Goal: Task Accomplishment & Management: Complete application form

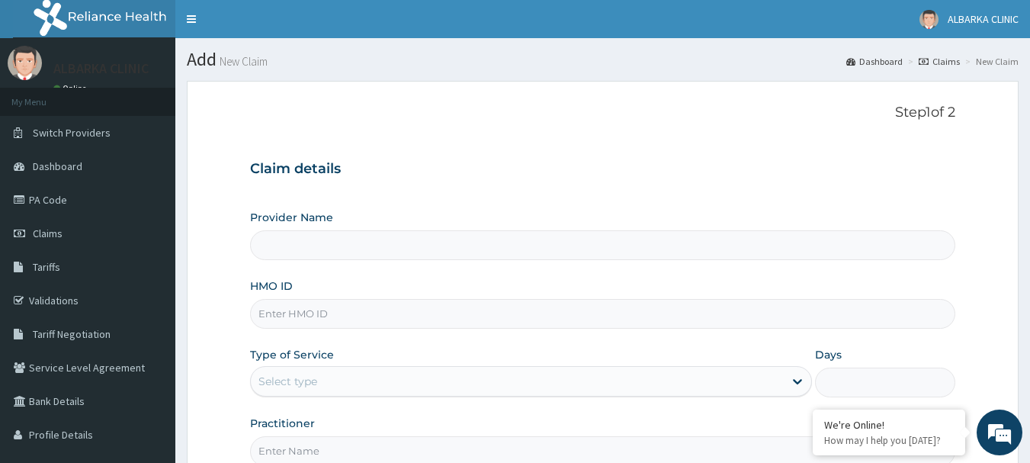
type input "ALBARKA CLINICS"
click at [284, 319] on input "HMO ID" at bounding box center [603, 314] width 706 height 30
type input "RSF/10010/A"
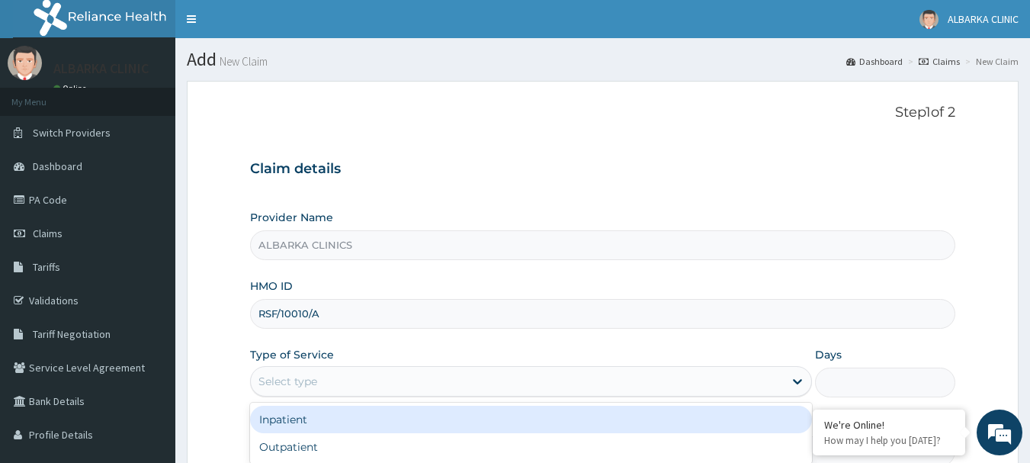
click at [318, 384] on div "Select type" at bounding box center [517, 381] width 533 height 24
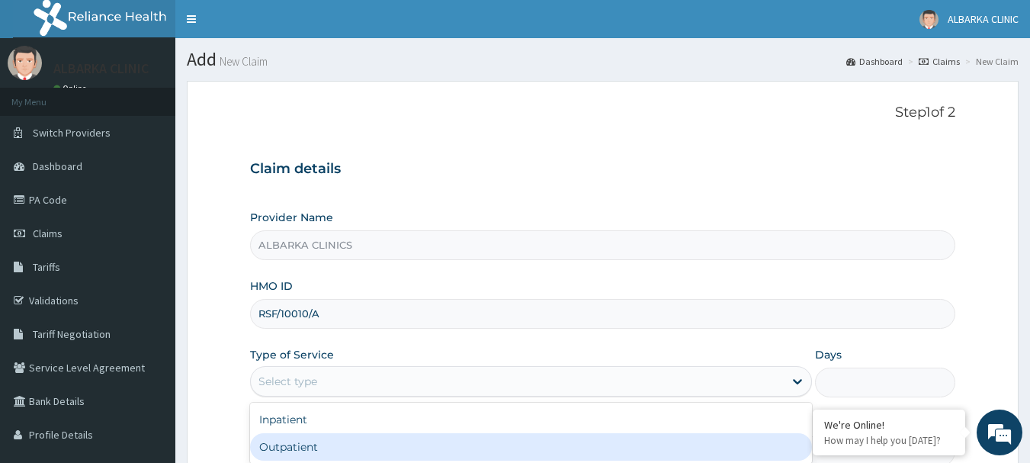
click at [293, 441] on div "Outpatient" at bounding box center [531, 446] width 562 height 27
type input "1"
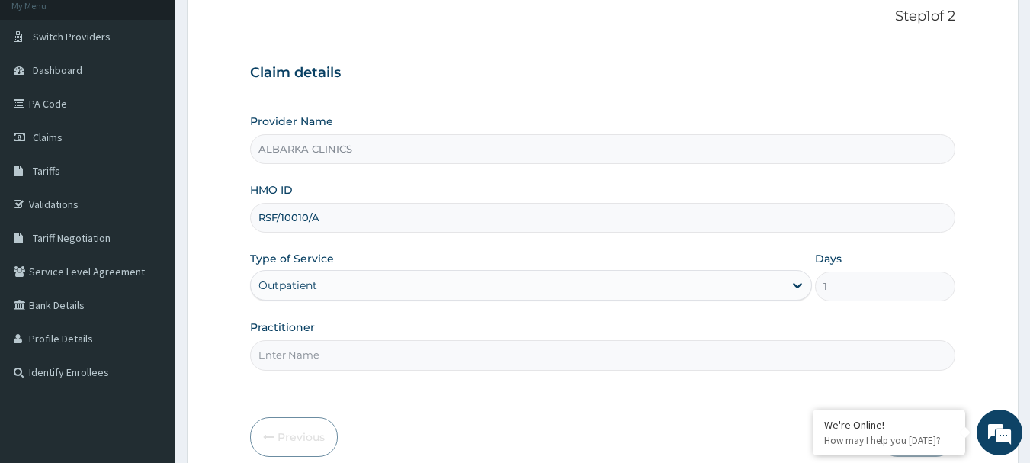
scroll to position [164, 0]
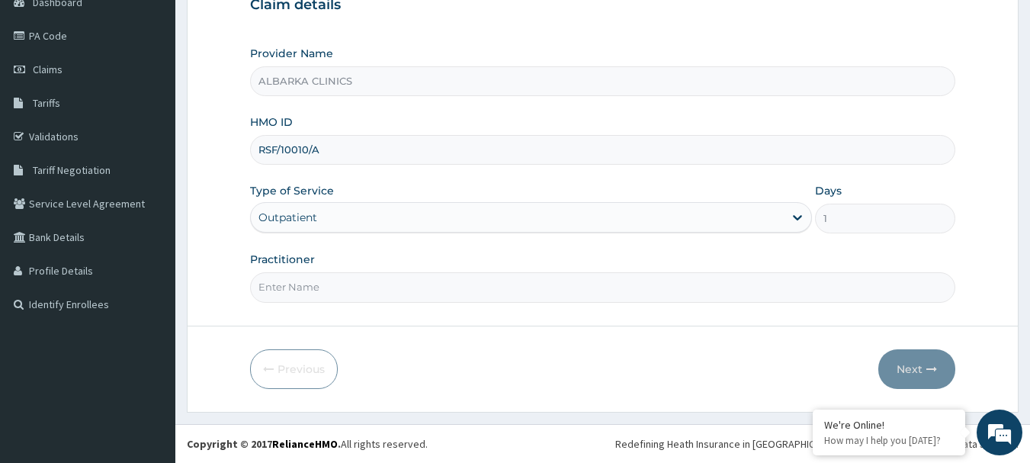
click at [723, 287] on input "Practitioner" at bounding box center [603, 287] width 706 height 30
type input "DR AT"
click at [918, 367] on button "Next" at bounding box center [917, 369] width 77 height 40
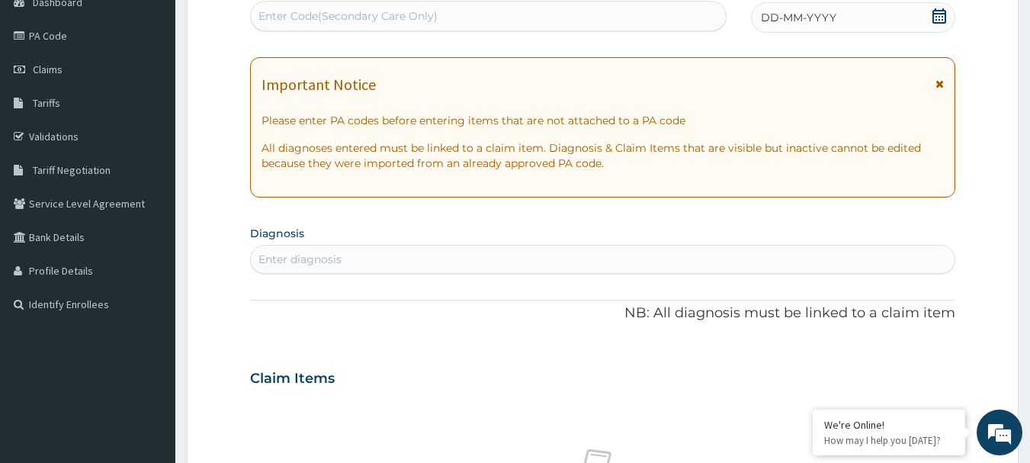
click at [942, 18] on icon at bounding box center [939, 15] width 15 height 15
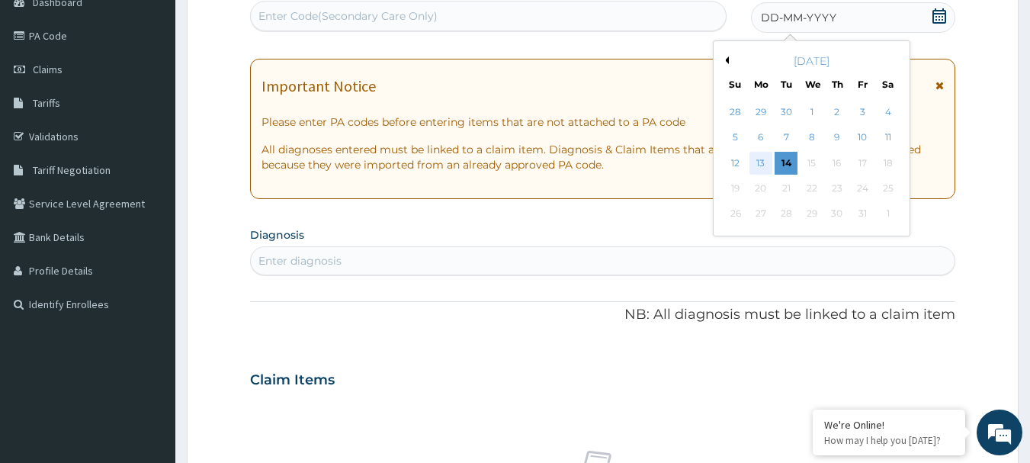
click at [763, 165] on div "13" at bounding box center [761, 163] width 23 height 23
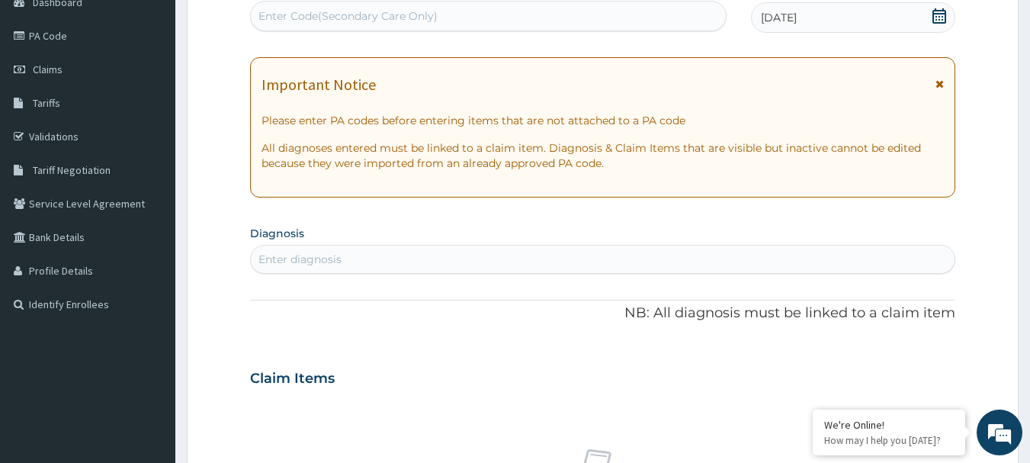
click at [540, 262] on div "Enter diagnosis" at bounding box center [603, 259] width 705 height 24
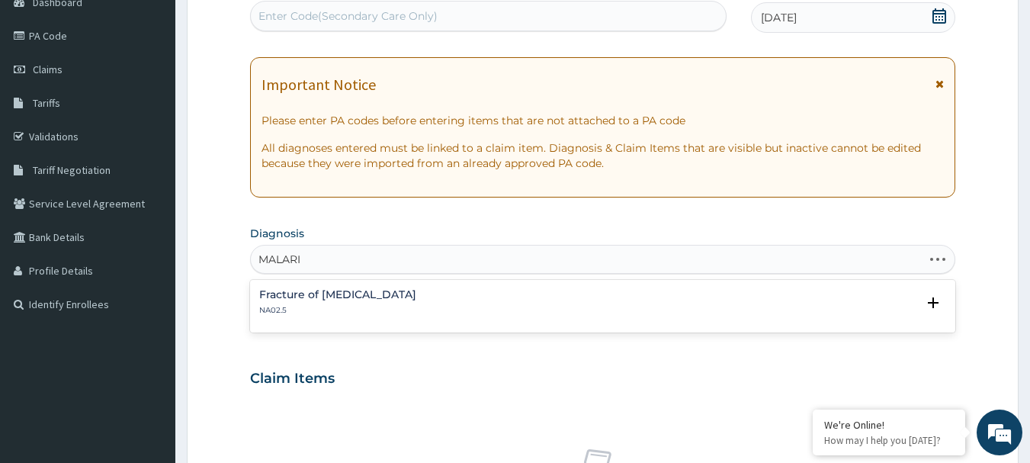
type input "[MEDICAL_DATA]"
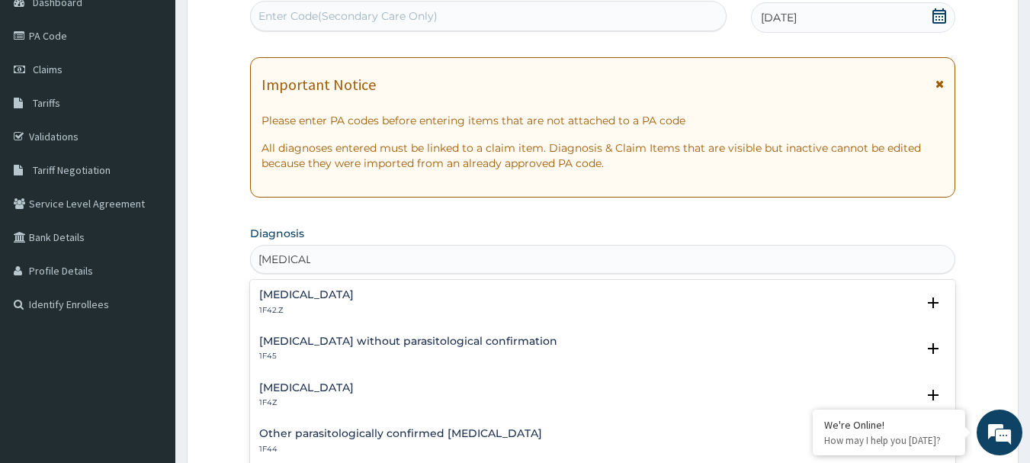
click at [285, 298] on h4 "[MEDICAL_DATA]" at bounding box center [306, 294] width 95 height 11
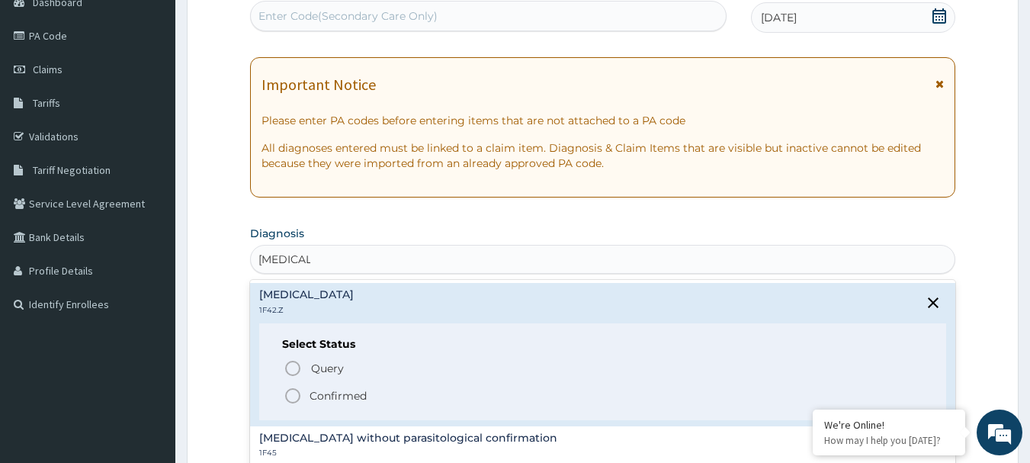
click at [294, 398] on icon "status option filled" at bounding box center [293, 396] width 18 height 18
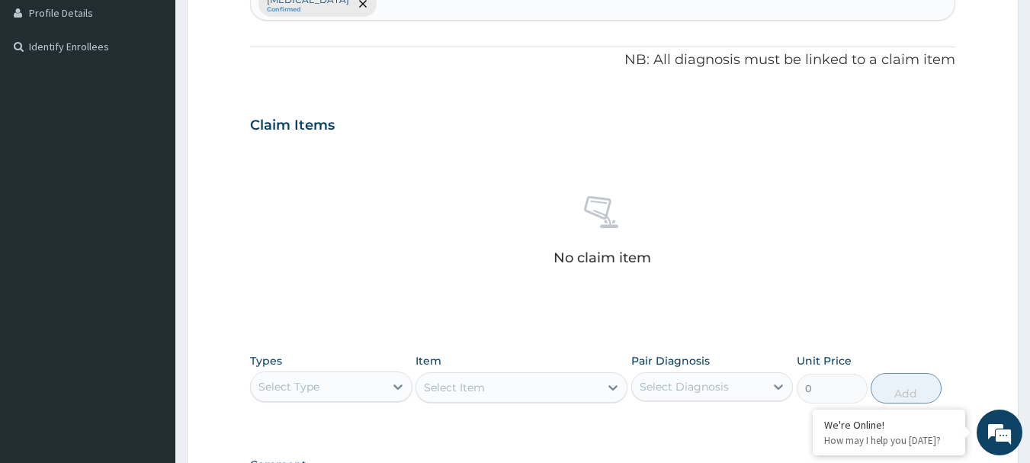
scroll to position [428, 0]
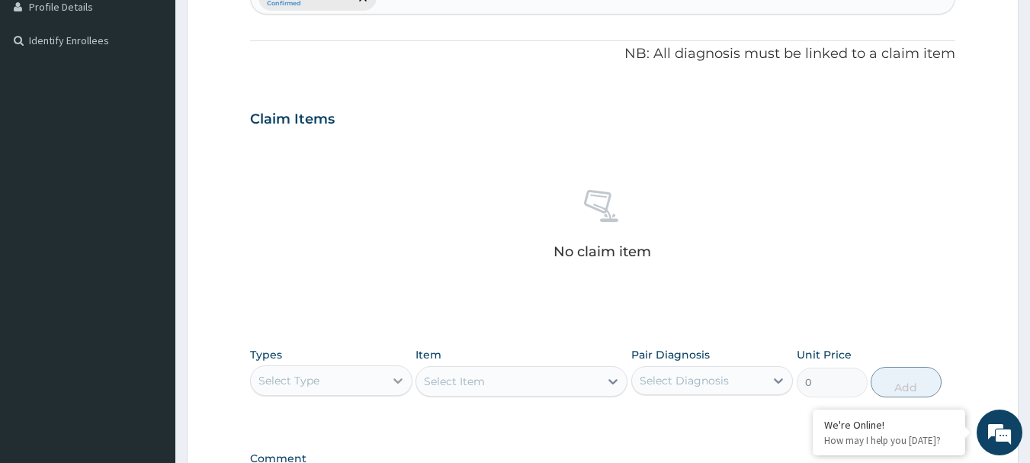
click at [389, 387] on div at bounding box center [397, 380] width 27 height 27
type input "P"
click at [304, 444] on div "Procedures" at bounding box center [331, 445] width 162 height 27
click at [610, 381] on icon at bounding box center [613, 381] width 9 height 5
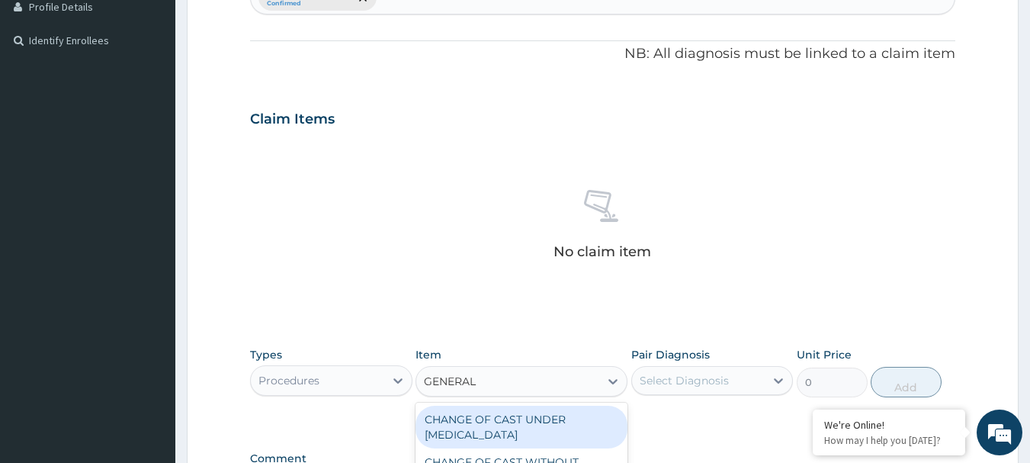
type input "GENERAL P"
click at [529, 437] on div "GENERAL PRACTITIONER CONSULTATION FIRST OUTPATIENT CONSULTATION" at bounding box center [522, 435] width 212 height 58
type input "3547.5"
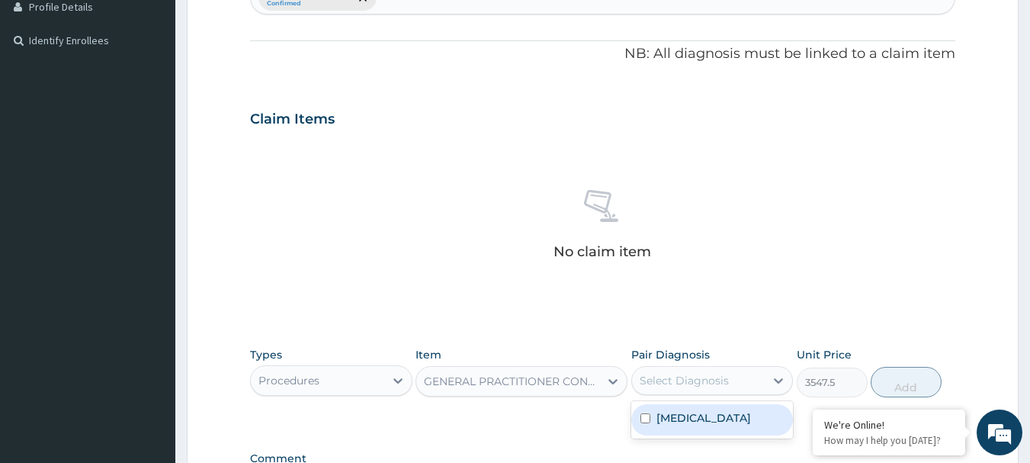
click at [721, 392] on div "Select Diagnosis" at bounding box center [698, 380] width 133 height 24
click at [683, 426] on label "[MEDICAL_DATA]" at bounding box center [704, 417] width 95 height 15
checkbox input "true"
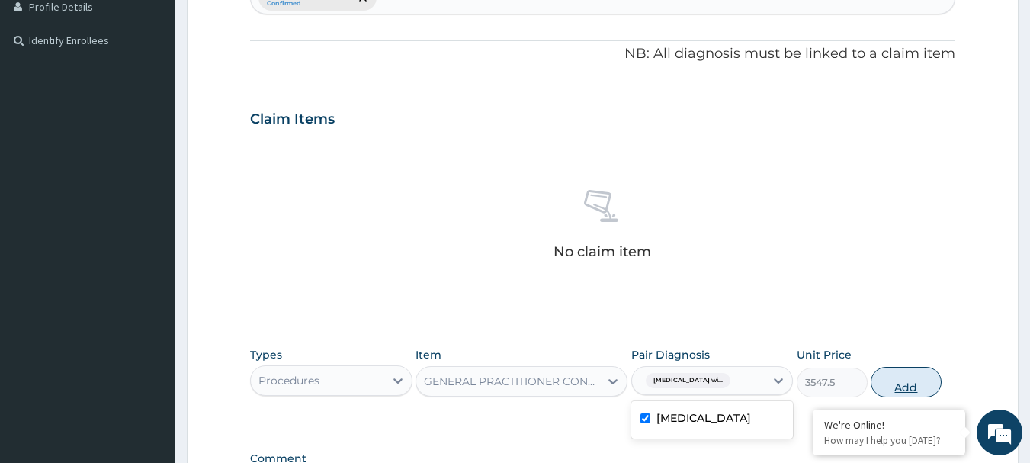
click at [892, 387] on button "Add" at bounding box center [906, 382] width 71 height 31
type input "0"
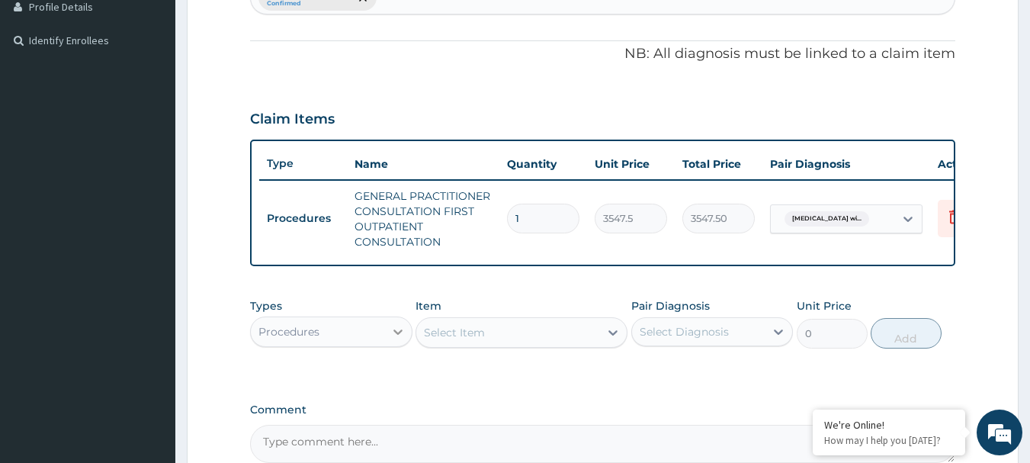
click at [392, 339] on icon at bounding box center [397, 331] width 15 height 15
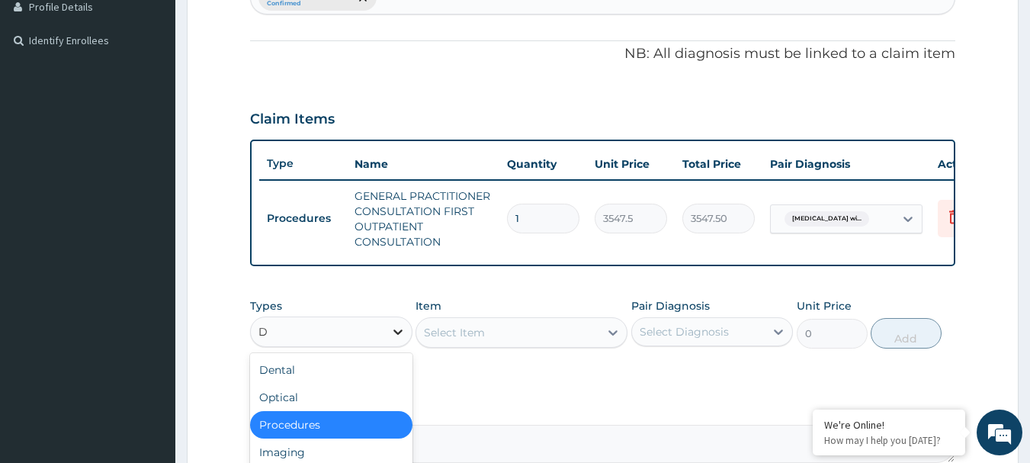
type input "DR"
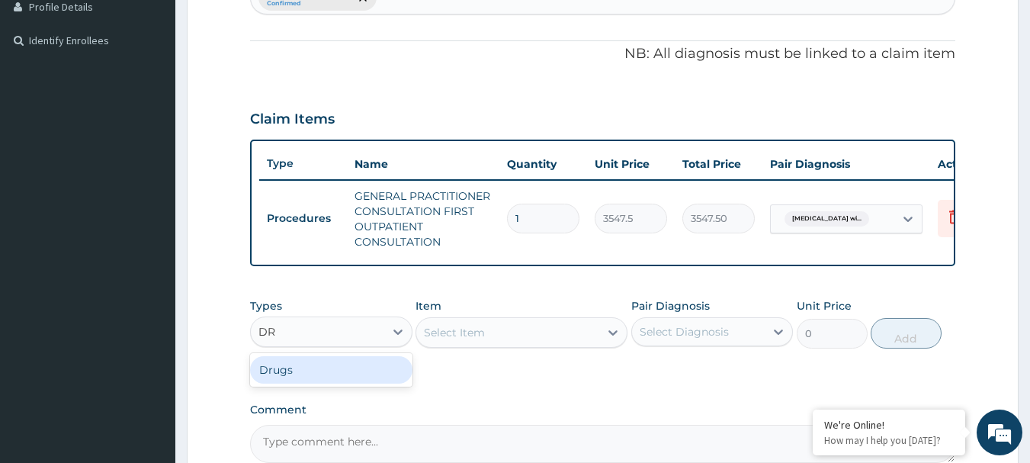
click at [304, 374] on div "Drugs" at bounding box center [331, 369] width 162 height 27
click at [470, 340] on div "Select Item" at bounding box center [454, 332] width 61 height 15
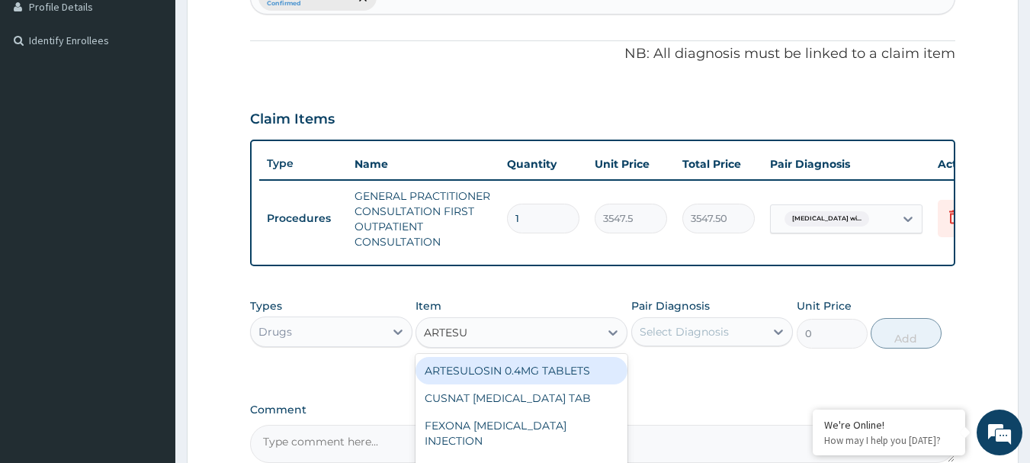
type input "ARTESUN"
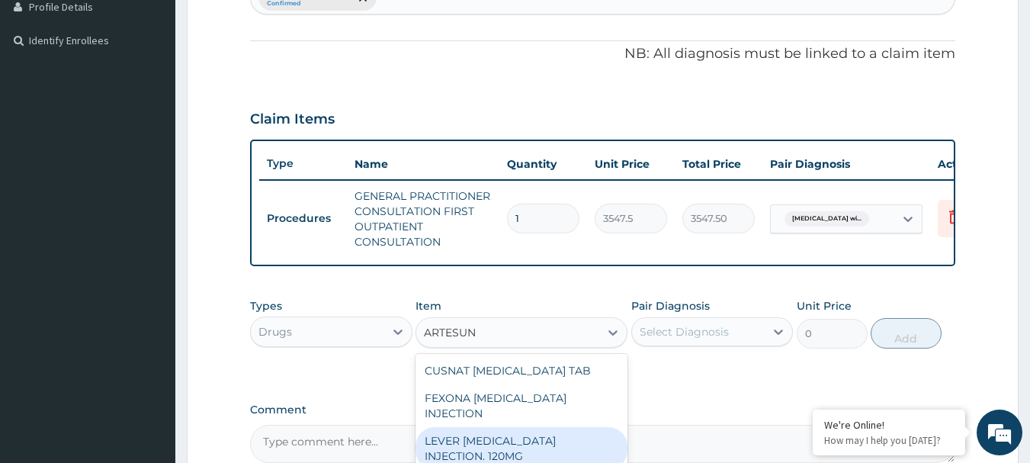
click at [446, 434] on div "LEVER [MEDICAL_DATA] INJECTION. 120MG" at bounding box center [522, 448] width 212 height 43
type input "2365"
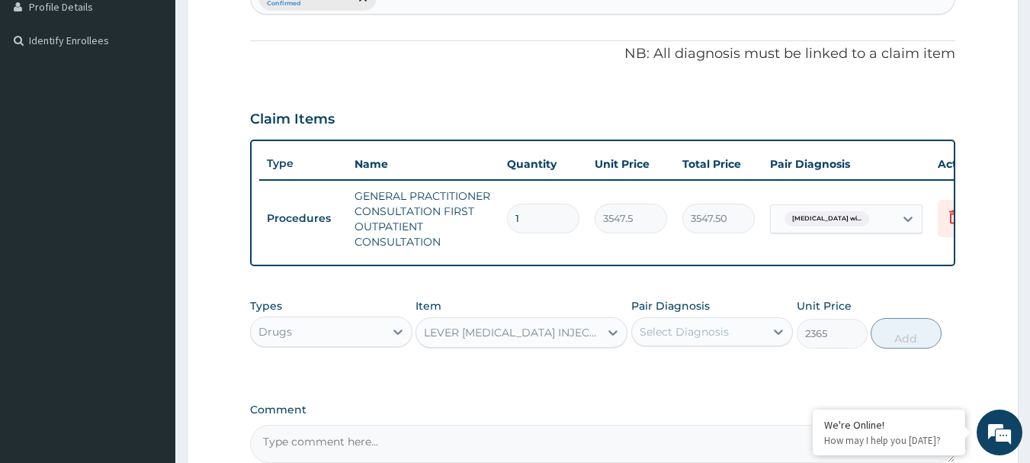
click at [734, 344] on div "Select Diagnosis" at bounding box center [698, 332] width 133 height 24
click at [654, 387] on div "[MEDICAL_DATA]" at bounding box center [712, 370] width 162 height 31
checkbox input "true"
click at [887, 345] on button "Add" at bounding box center [906, 333] width 71 height 31
type input "0"
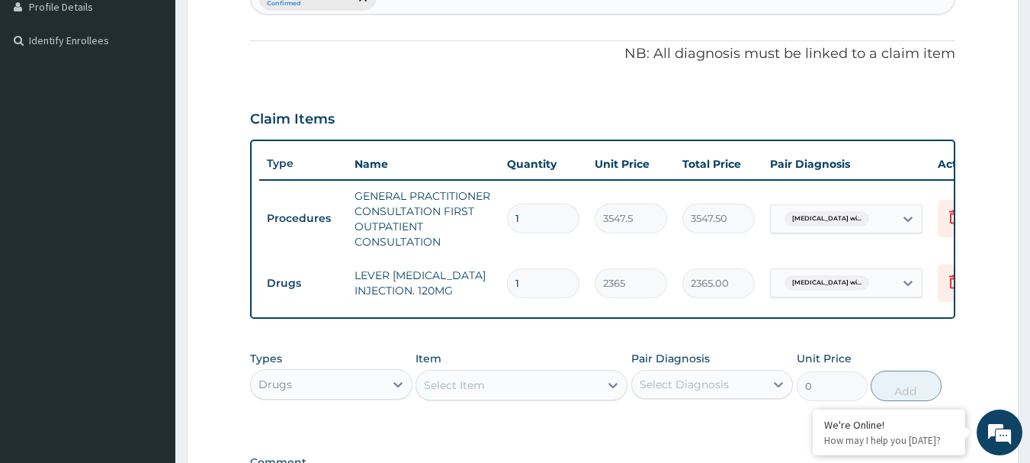
type input "0.00"
type input "5"
type input "11825.00"
type input "0.00"
type input "3"
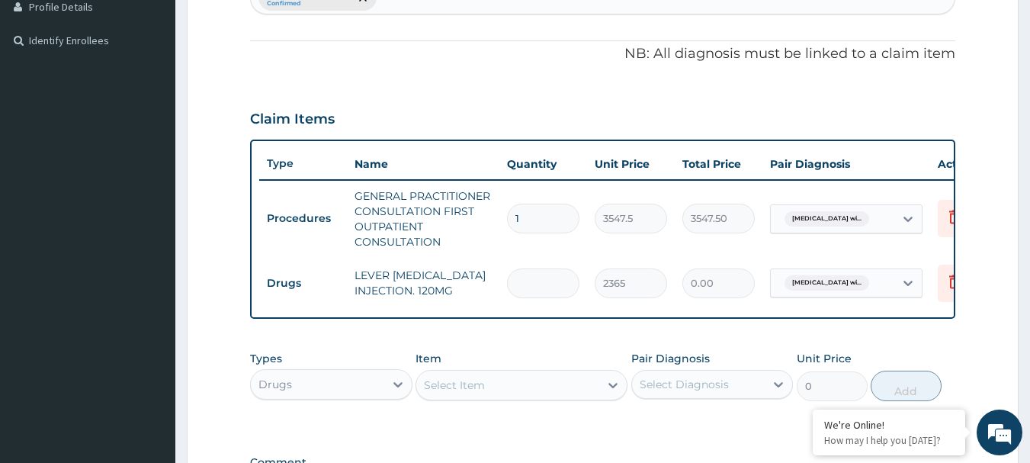
type input "7095.00"
type input "3"
click at [458, 393] on div "Select Item" at bounding box center [454, 385] width 61 height 15
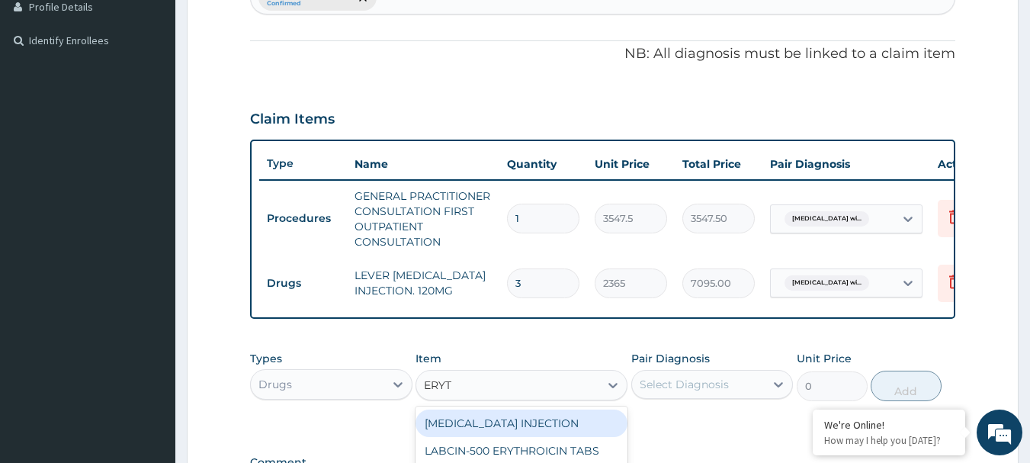
type input "ERYTH"
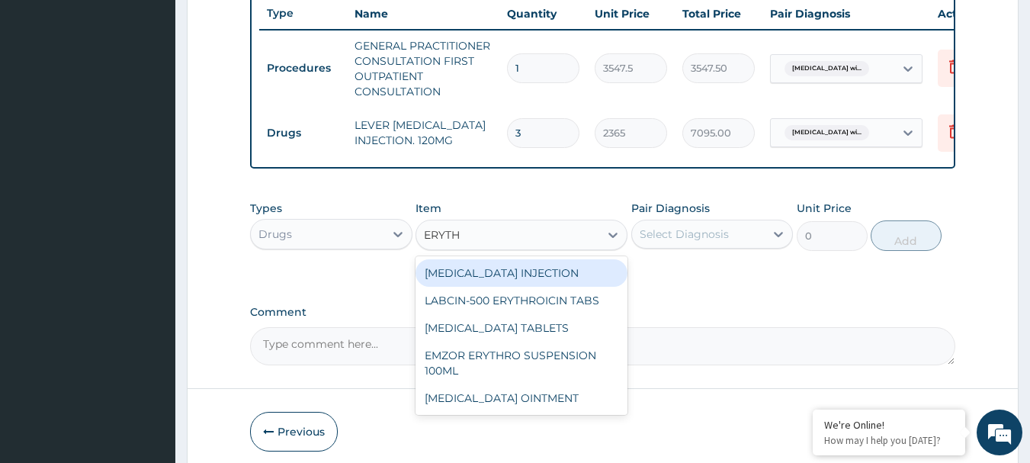
scroll to position [599, 0]
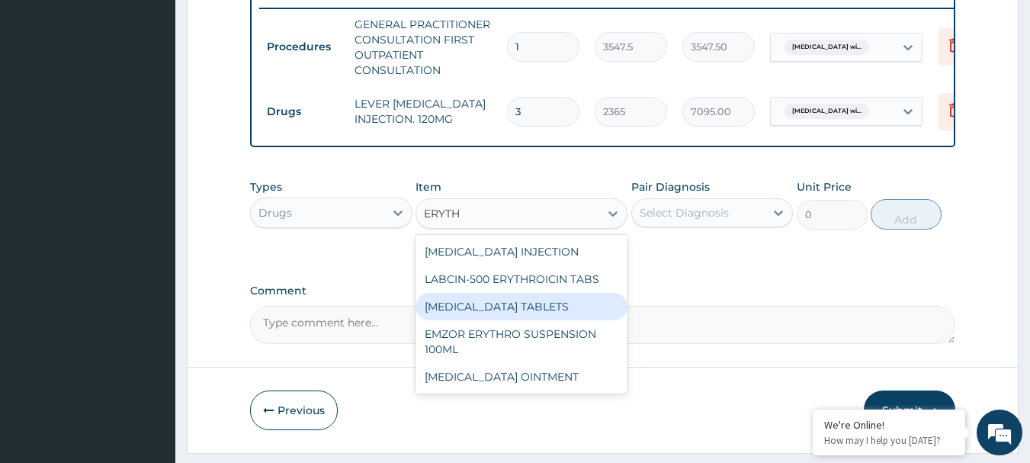
click at [493, 320] on div "[MEDICAL_DATA] TABLETS" at bounding box center [522, 306] width 212 height 27
type input "206.9375"
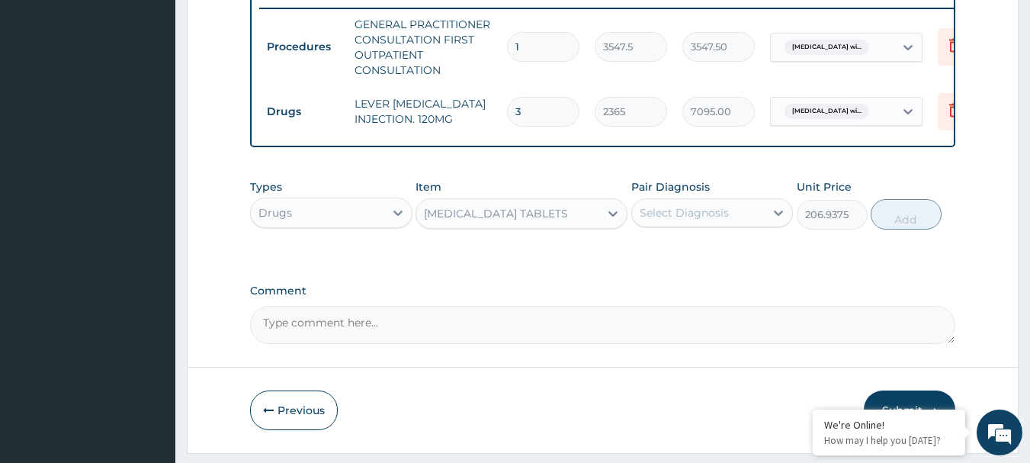
click at [712, 220] on div "Select Diagnosis" at bounding box center [684, 212] width 89 height 15
click at [704, 258] on label "[MEDICAL_DATA]" at bounding box center [704, 250] width 95 height 15
checkbox input "true"
click at [900, 229] on button "Add" at bounding box center [906, 214] width 71 height 31
type input "0"
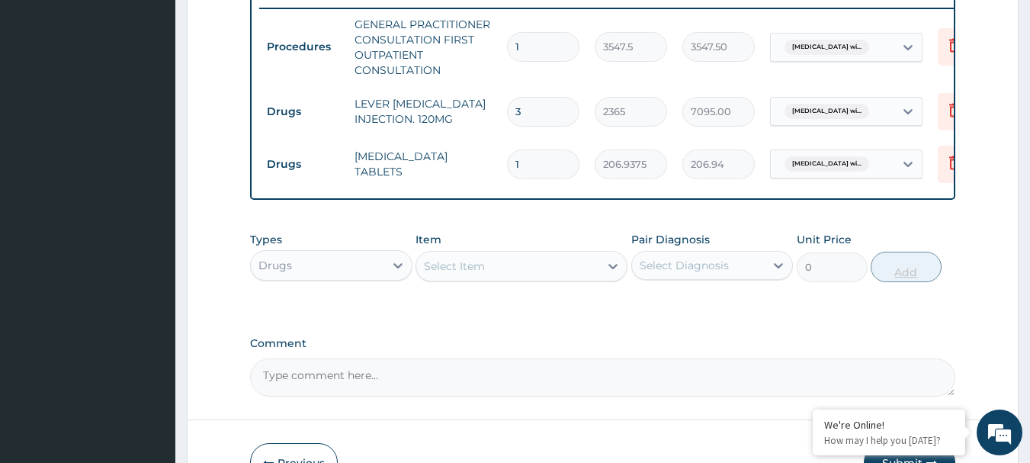
type input "0.00"
type input "3"
type input "620.81"
type input "3"
click at [452, 278] on div "Select Item" at bounding box center [507, 266] width 183 height 24
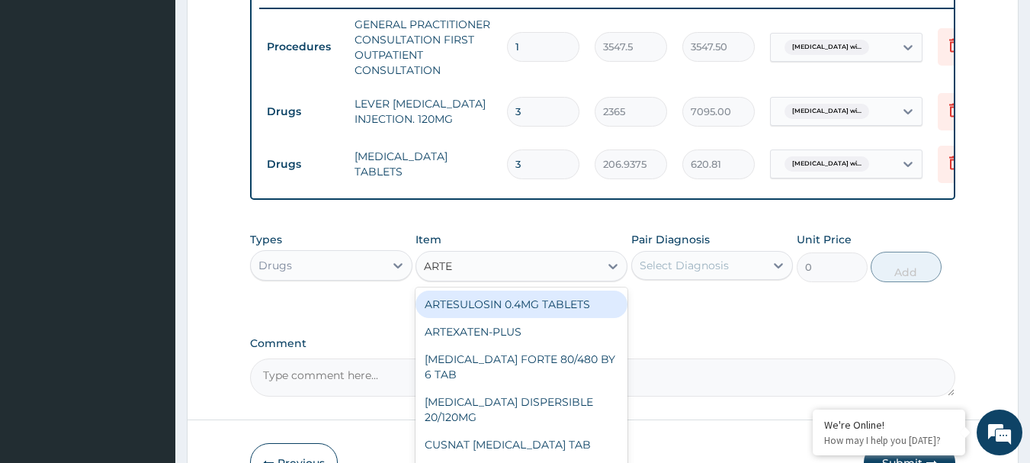
type input "ARTEM"
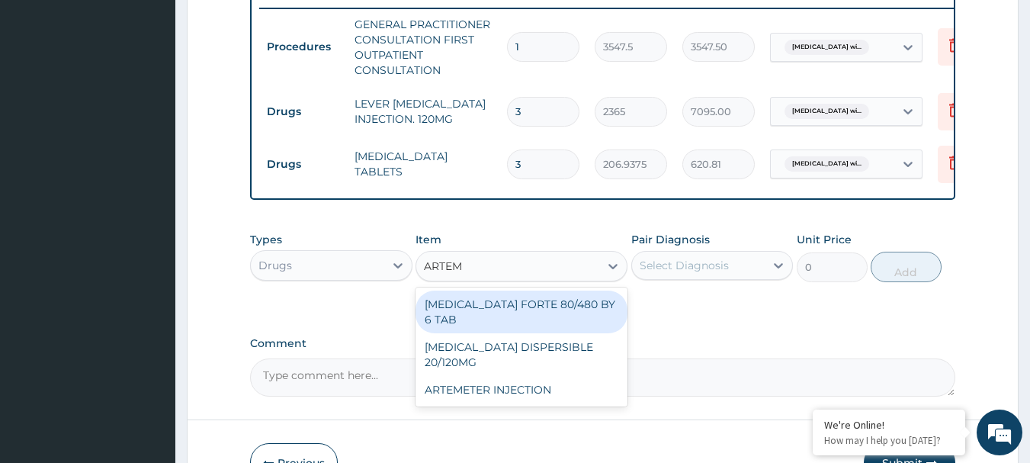
click at [467, 320] on div "[MEDICAL_DATA] FORTE 80/480 BY 6 TAB" at bounding box center [522, 312] width 212 height 43
type input "449.35"
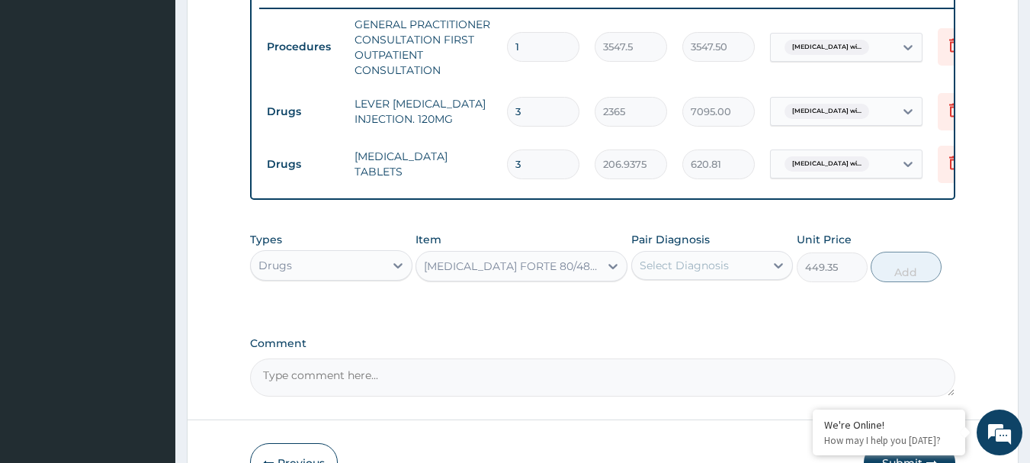
click at [718, 278] on div "Select Diagnosis" at bounding box center [698, 265] width 133 height 24
click at [701, 310] on label "[MEDICAL_DATA]" at bounding box center [704, 302] width 95 height 15
checkbox input "true"
click at [897, 282] on button "Add" at bounding box center [906, 267] width 71 height 31
type input "0"
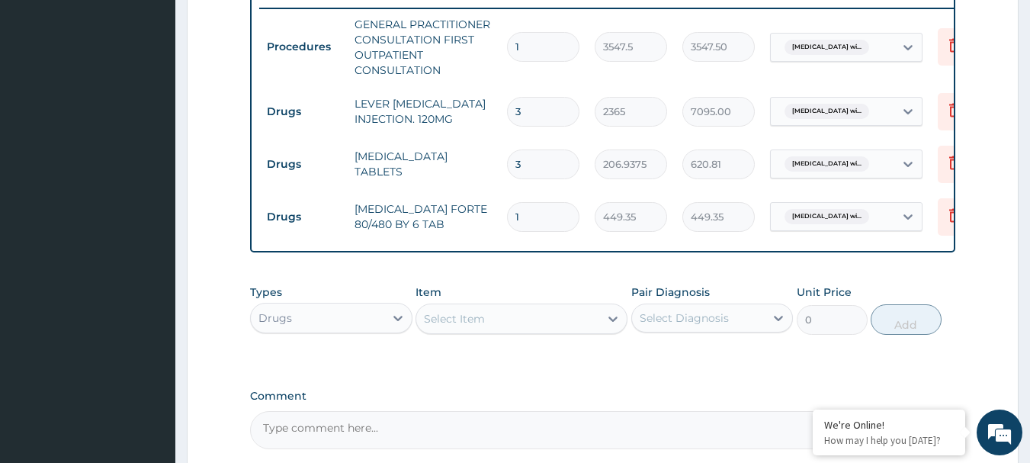
type input "0.00"
type input "6"
type input "2696.10"
type input "6"
click at [439, 326] on div "Select Item" at bounding box center [454, 318] width 61 height 15
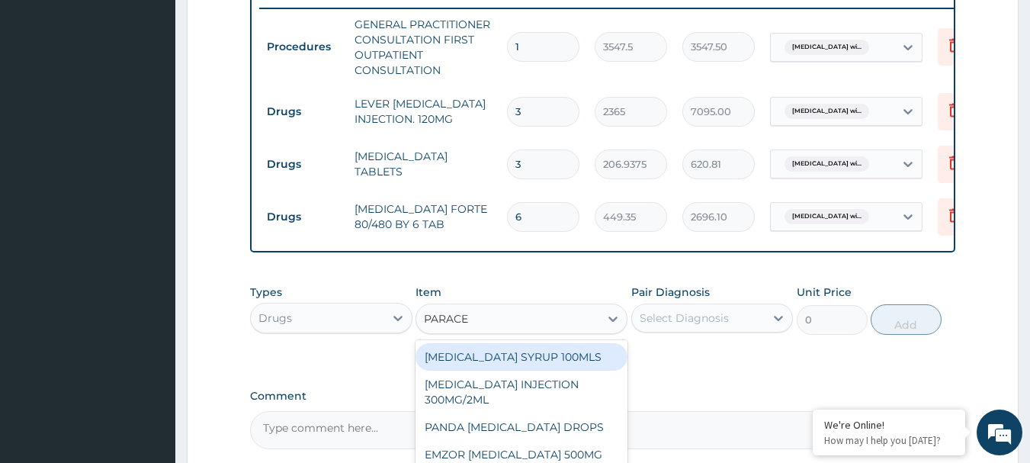
type input "PARACET"
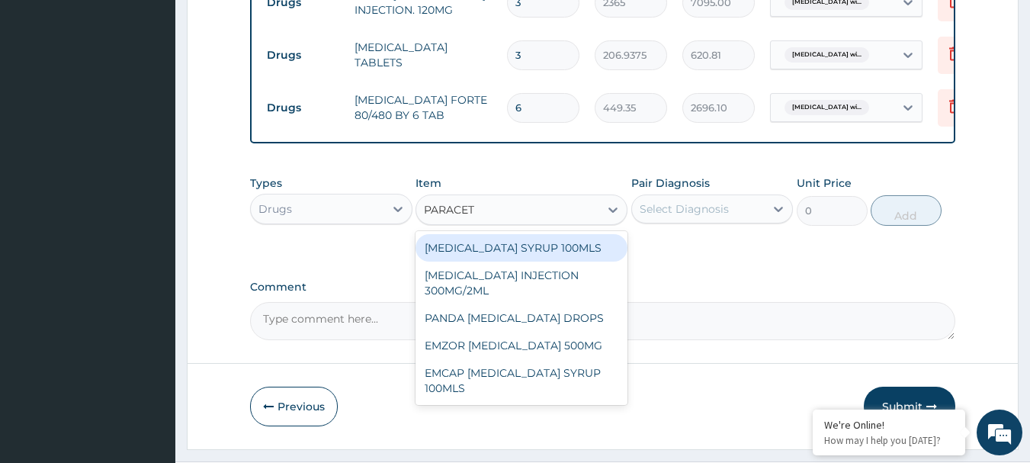
scroll to position [715, 0]
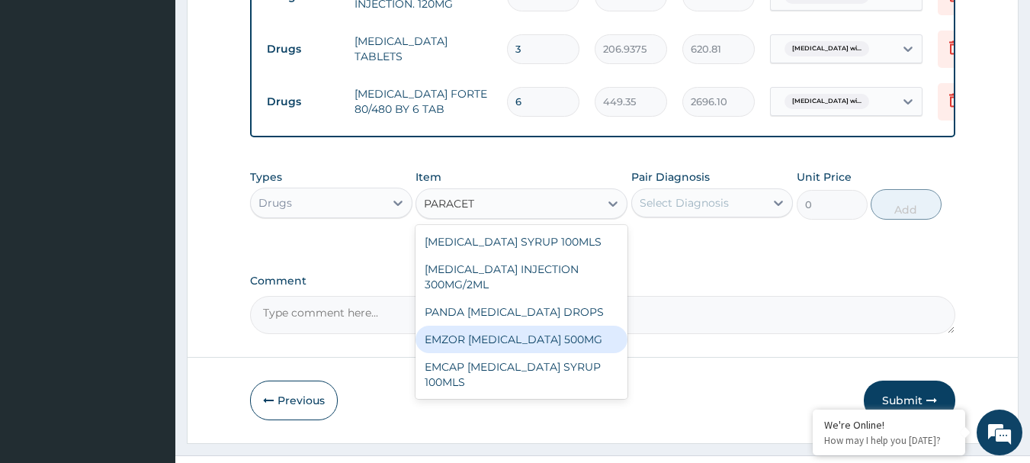
click at [501, 345] on div "EMZOR [MEDICAL_DATA] 500MG" at bounding box center [522, 339] width 212 height 27
type input "23.65"
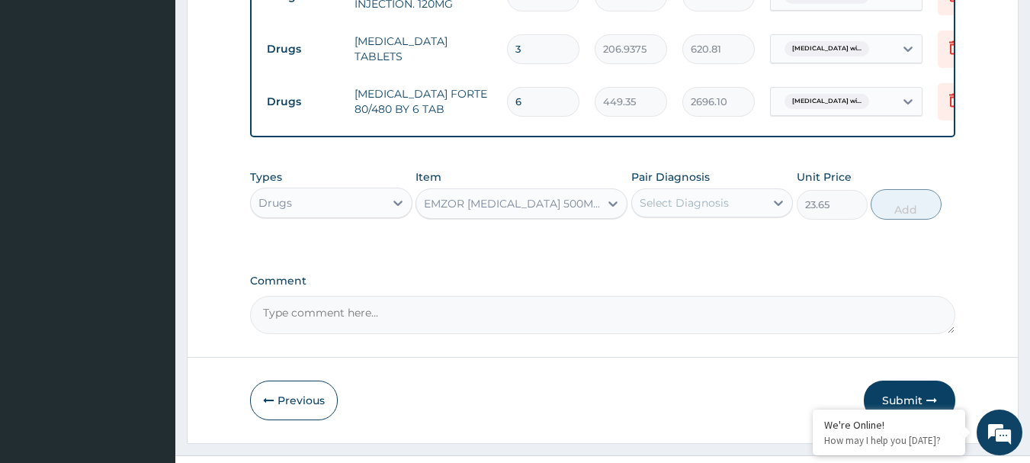
click at [735, 215] on div "Select Diagnosis" at bounding box center [698, 203] width 133 height 24
click at [732, 248] on label "[MEDICAL_DATA]" at bounding box center [704, 240] width 95 height 15
checkbox input "true"
click at [908, 220] on button "Add" at bounding box center [906, 204] width 71 height 31
type input "0"
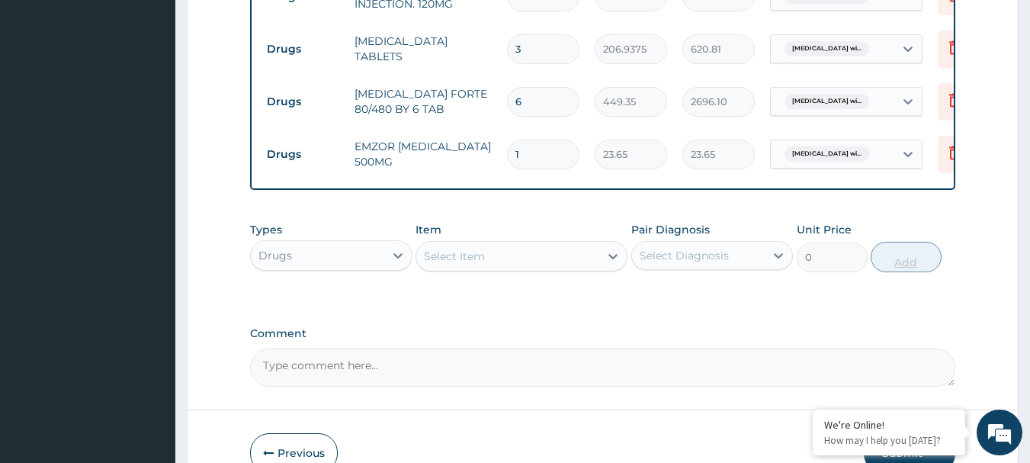
type input "0.00"
type input "2"
type input "47.30"
type input "20"
type input "473.00"
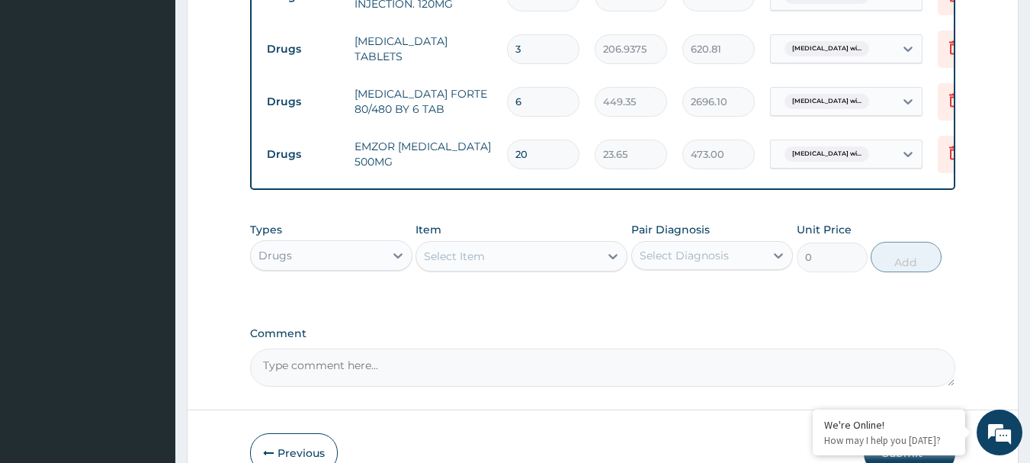
type input "20"
click at [531, 268] on div "Select Item" at bounding box center [507, 256] width 183 height 24
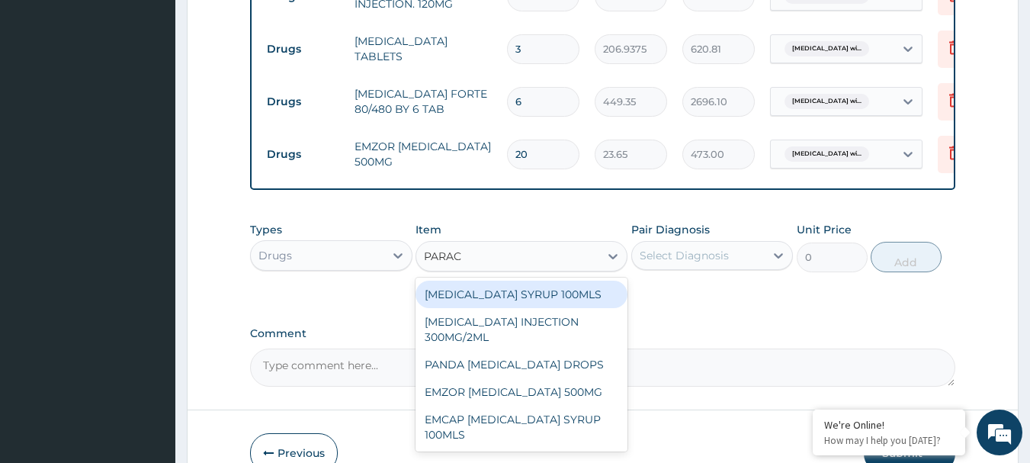
type input "PARACE"
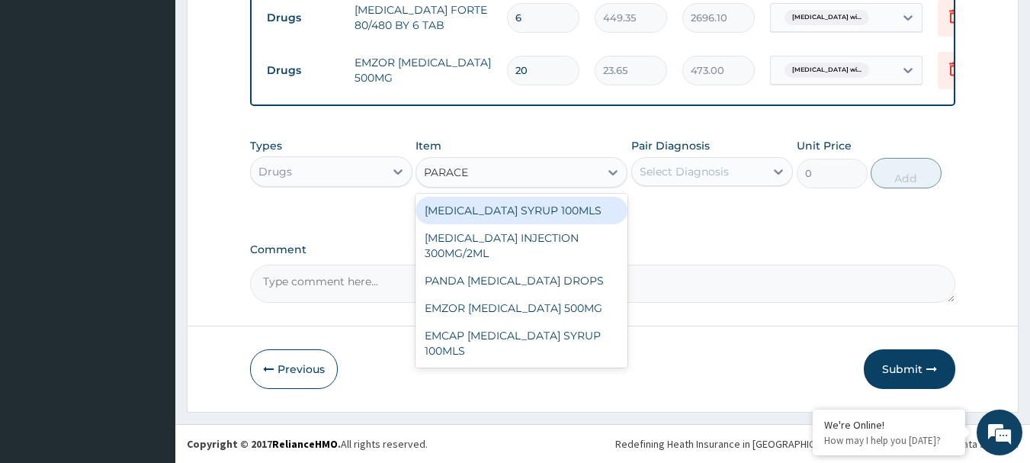
scroll to position [810, 0]
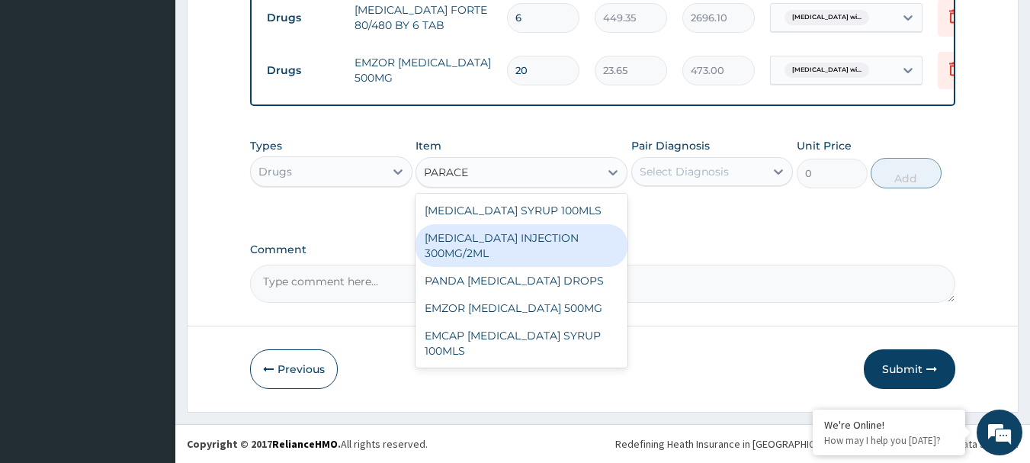
click at [457, 252] on div "[MEDICAL_DATA] INJECTION 300MG/2ML" at bounding box center [522, 245] width 212 height 43
type input "260.15"
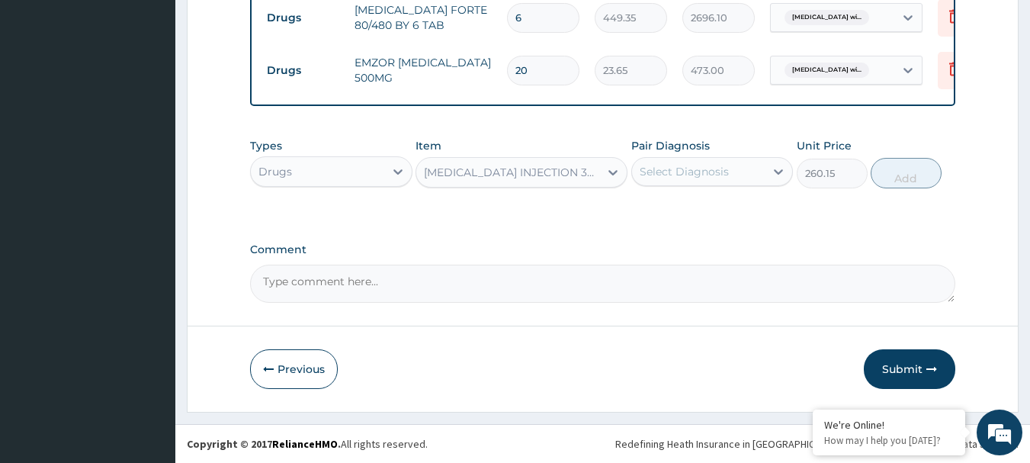
click at [676, 176] on div "Select Diagnosis" at bounding box center [684, 171] width 89 height 15
click at [667, 217] on label "[MEDICAL_DATA]" at bounding box center [704, 208] width 95 height 15
checkbox input "true"
click at [900, 172] on button "Add" at bounding box center [906, 173] width 71 height 31
type input "0"
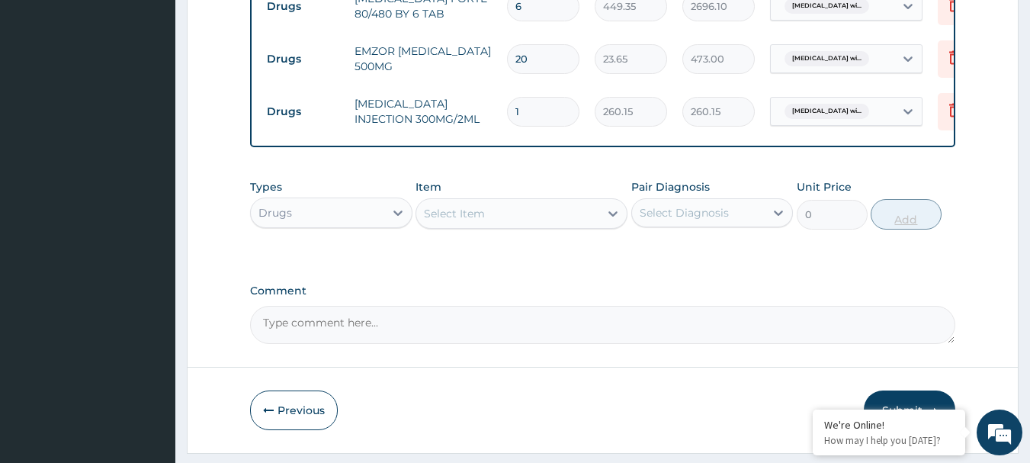
type input "0.00"
type input "2"
type input "520.30"
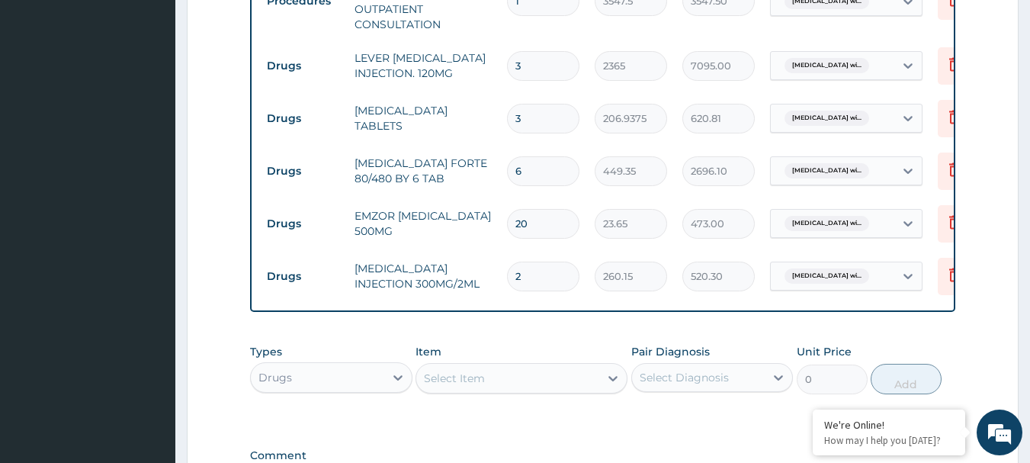
scroll to position [638, 0]
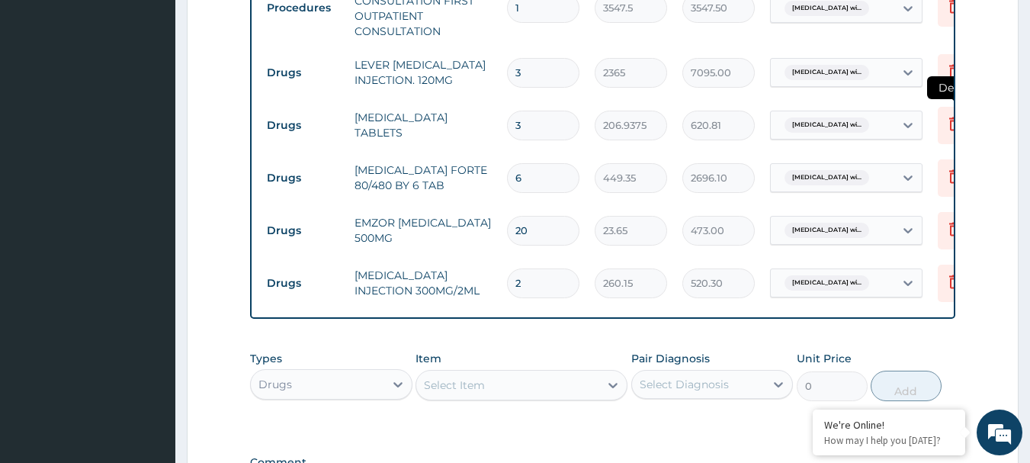
type input "2"
click at [946, 125] on icon at bounding box center [955, 123] width 18 height 18
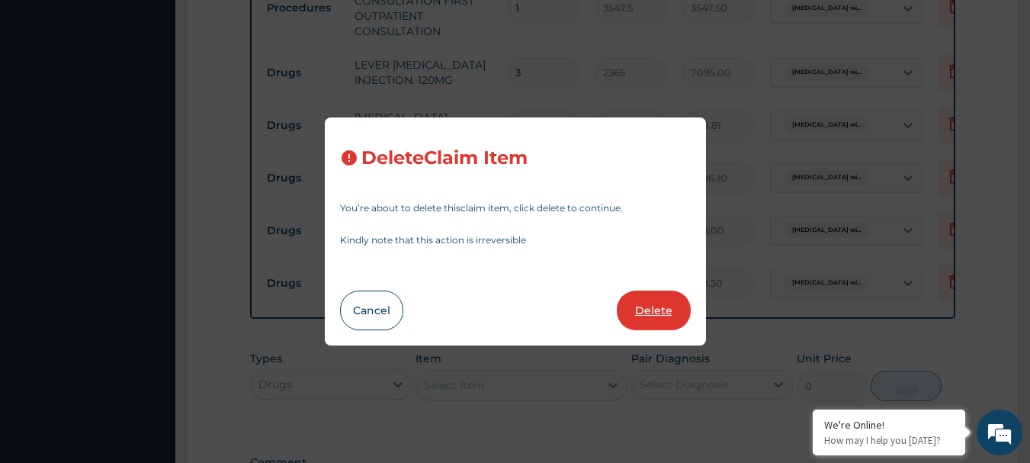
click at [647, 309] on button "Delete" at bounding box center [654, 311] width 74 height 40
type input "6"
type input "449.35"
type input "2696.10"
type input "20"
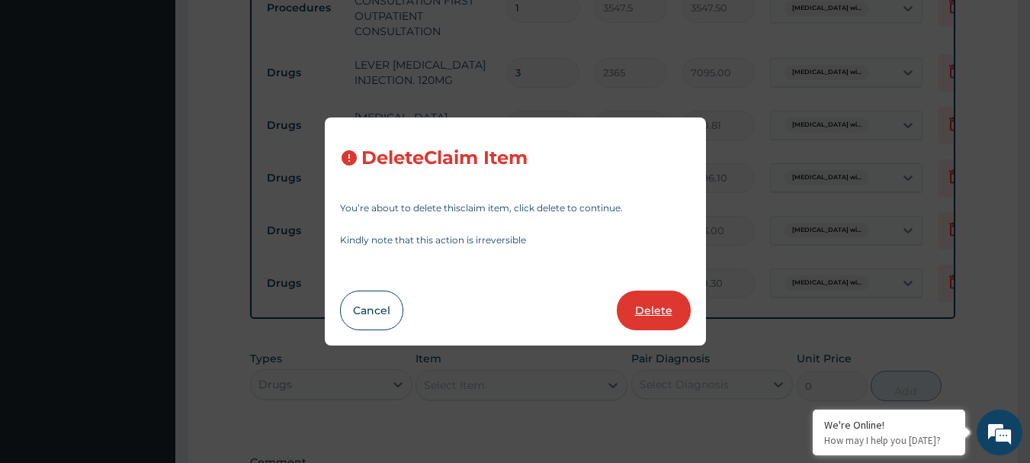
type input "23.65"
type input "473.00"
type input "2"
type input "260.15"
type input "520.30"
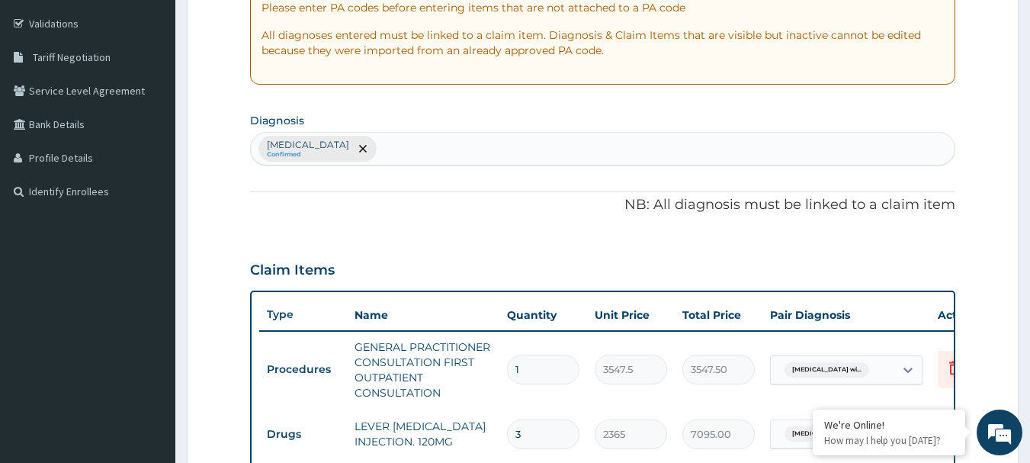
scroll to position [217, 0]
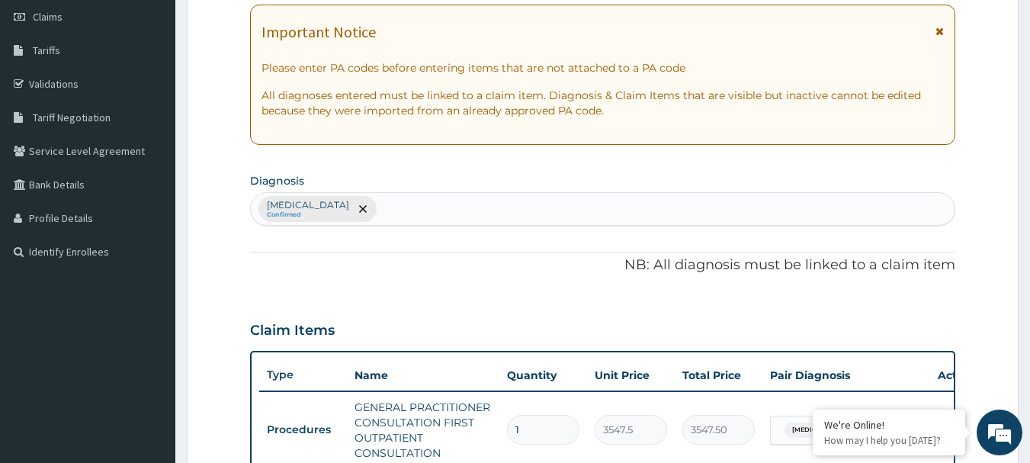
click at [546, 198] on div "[MEDICAL_DATA] Confirmed" at bounding box center [603, 209] width 705 height 32
type input "R"
type input "UPPER"
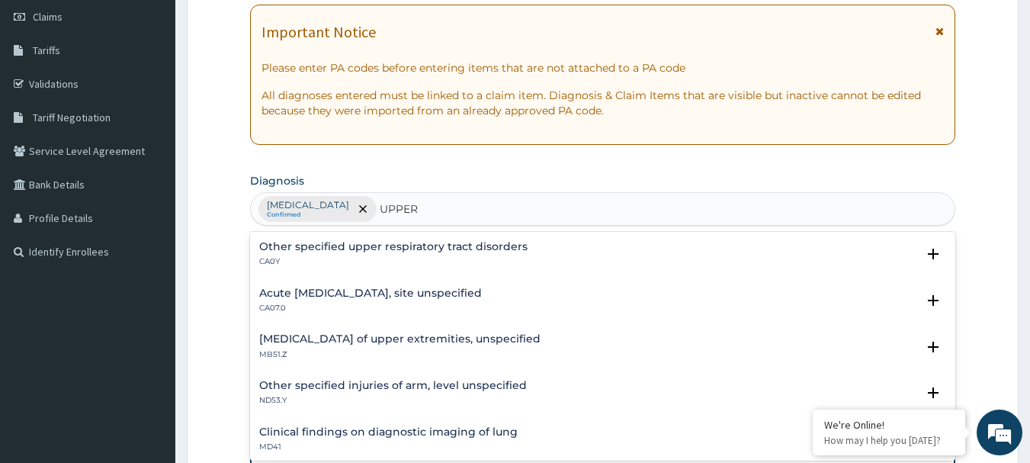
click at [368, 290] on h4 "Acute [MEDICAL_DATA], site unspecified" at bounding box center [370, 293] width 223 height 11
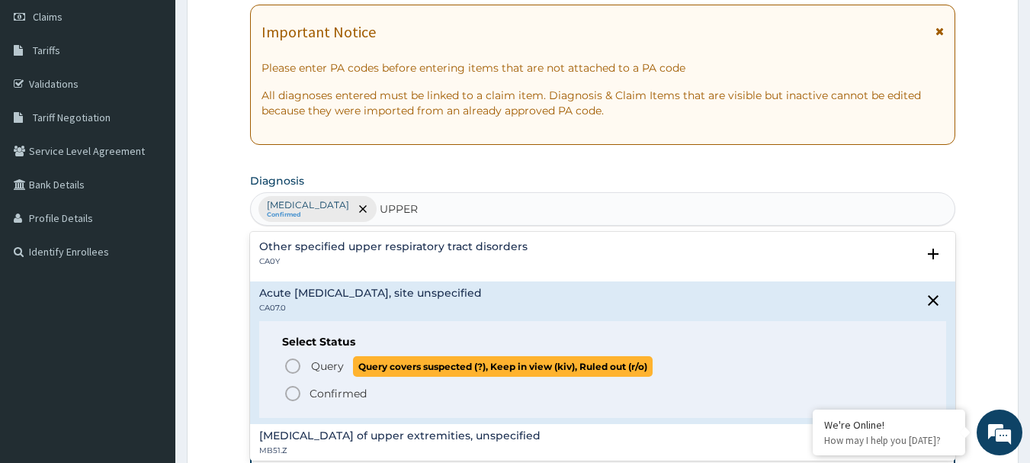
click at [294, 374] on icon "status option query" at bounding box center [293, 366] width 18 height 18
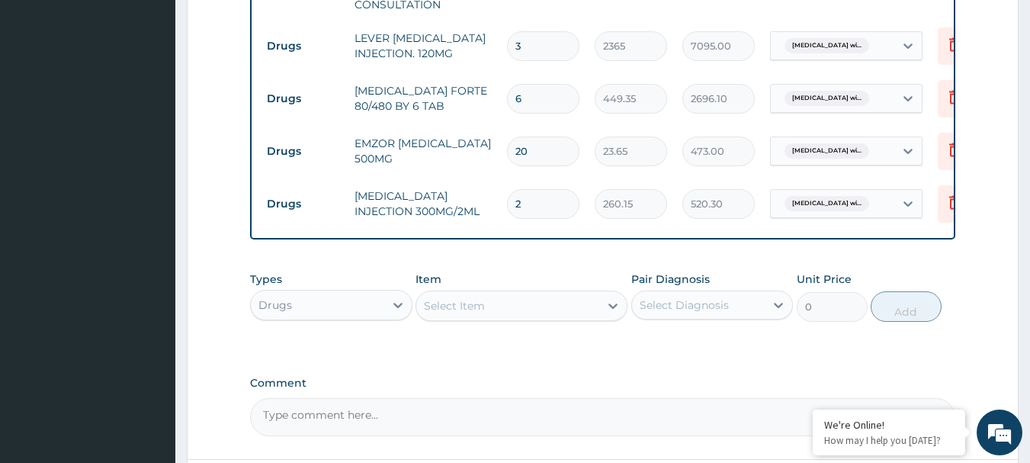
scroll to position [663, 0]
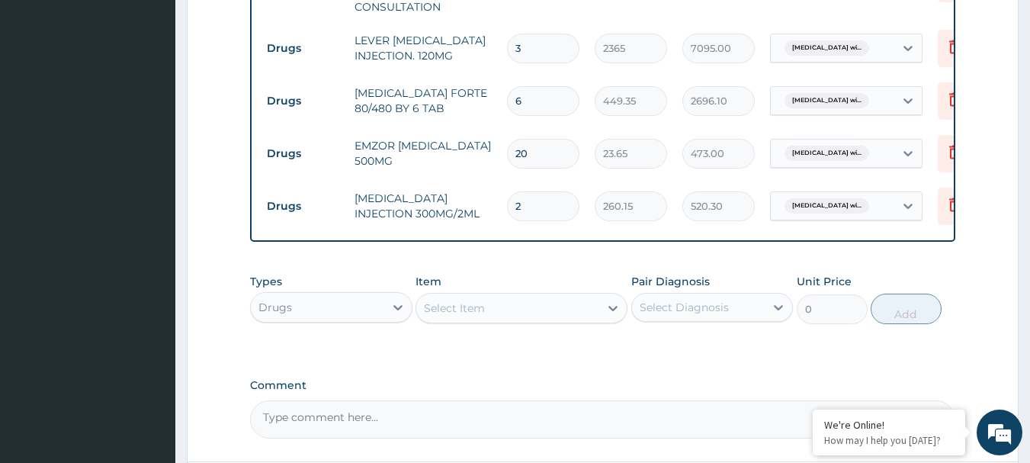
click at [475, 316] on div "Select Item" at bounding box center [454, 307] width 61 height 15
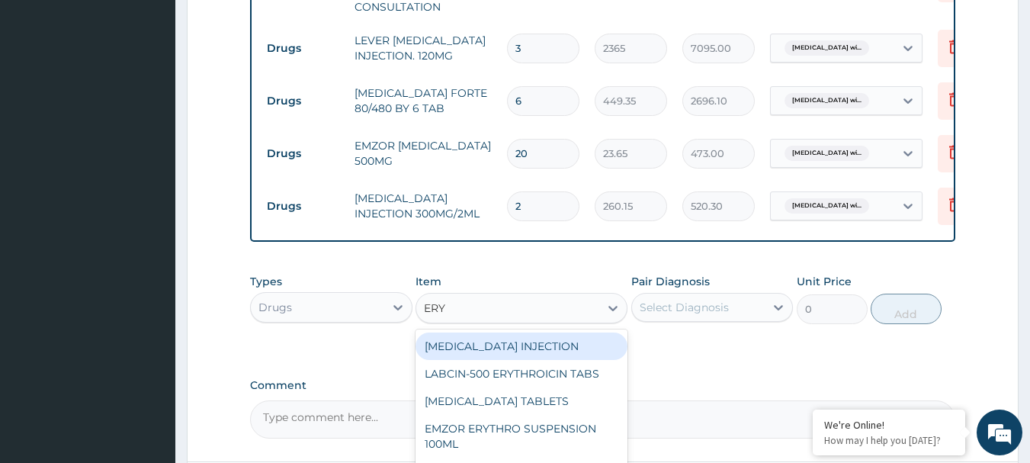
type input "ERYT"
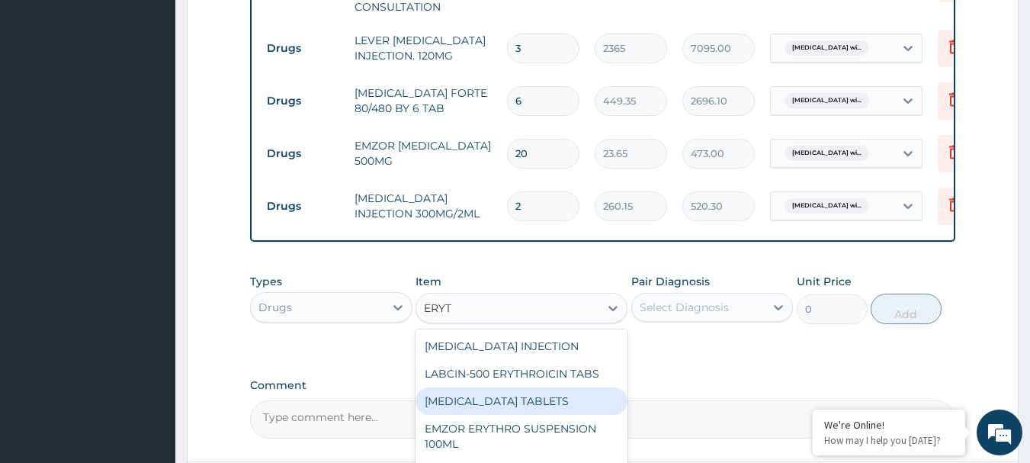
click at [500, 413] on div "[MEDICAL_DATA] TABLETS" at bounding box center [522, 400] width 212 height 27
type input "206.9375"
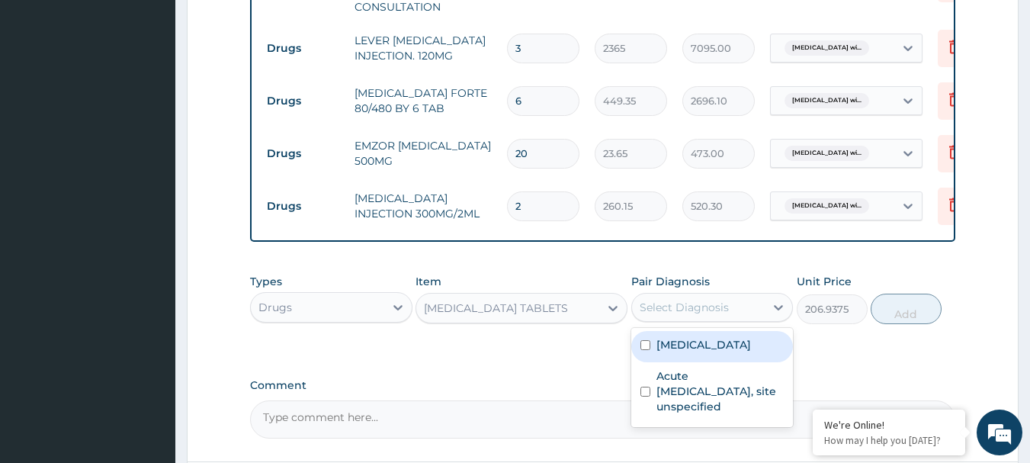
click at [676, 315] on div "Select Diagnosis" at bounding box center [684, 307] width 89 height 15
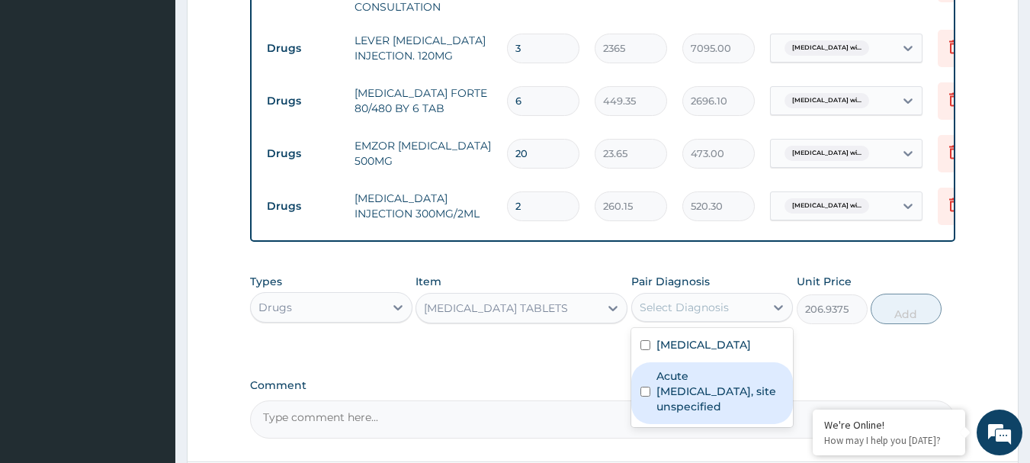
click at [674, 414] on label "Acute [MEDICAL_DATA], site unspecified" at bounding box center [721, 391] width 128 height 46
checkbox input "true"
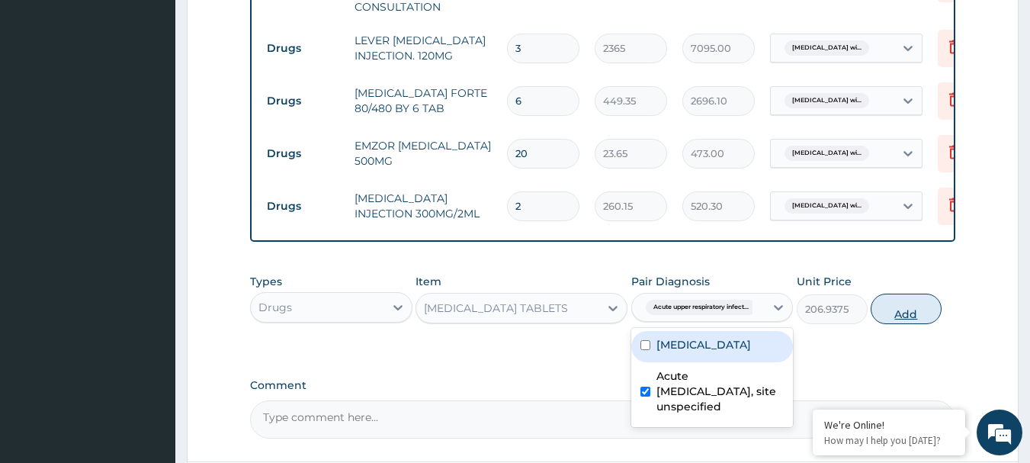
click at [895, 320] on button "Add" at bounding box center [906, 309] width 71 height 31
type input "0"
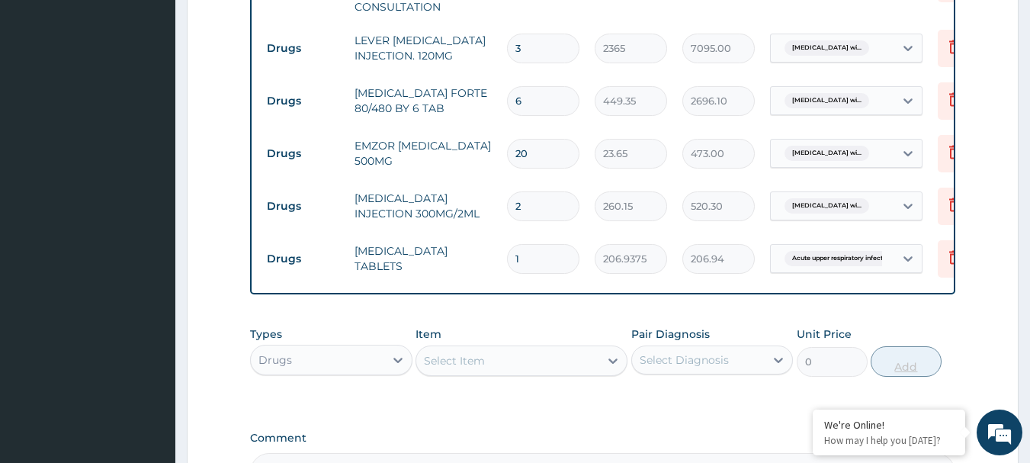
type input "0.00"
type input "3"
type input "620.81"
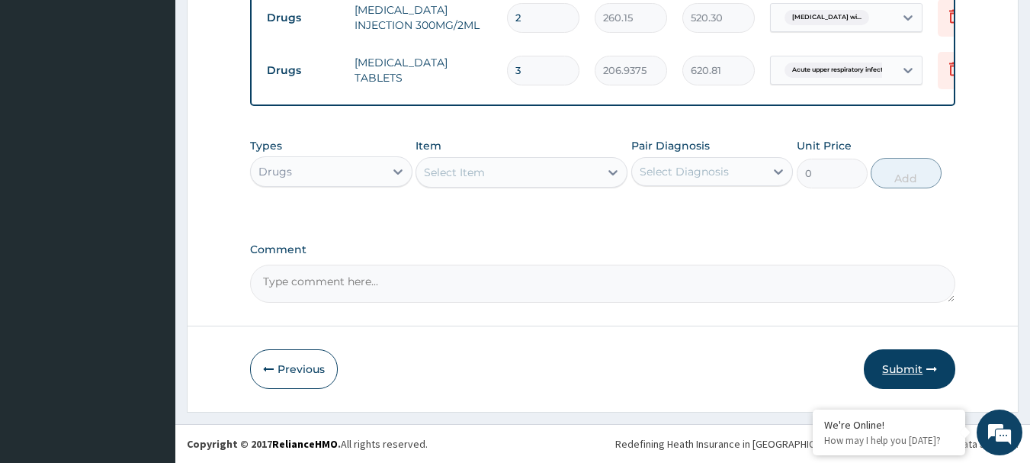
type input "3"
click at [892, 366] on button "Submit" at bounding box center [910, 369] width 92 height 40
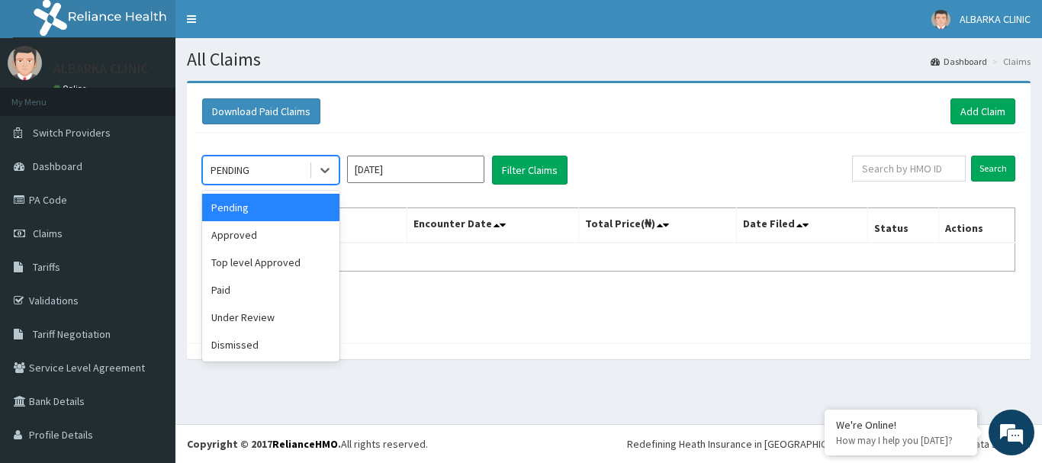
click at [249, 175] on div "PENDING" at bounding box center [229, 169] width 39 height 15
click at [239, 238] on div "Approved" at bounding box center [270, 234] width 137 height 27
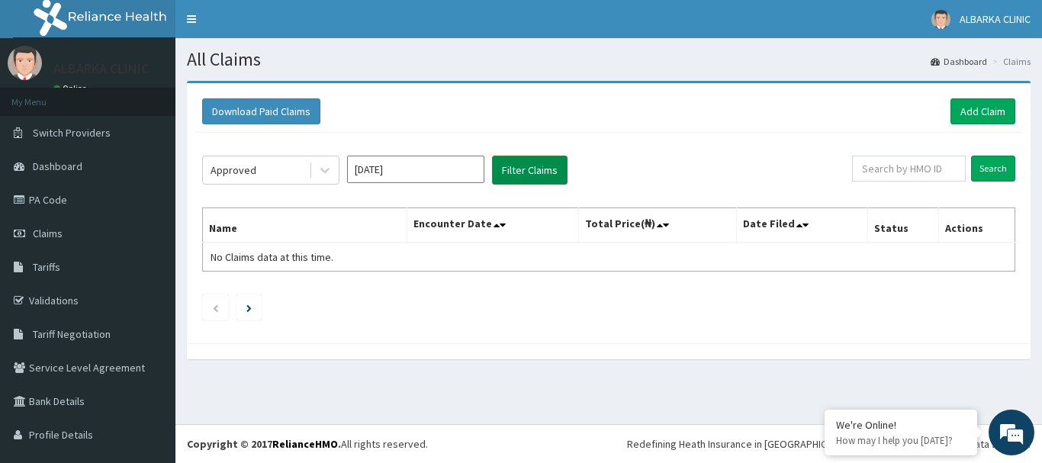
click at [545, 169] on button "Filter Claims" at bounding box center [530, 170] width 76 height 29
